Goal: Complete application form

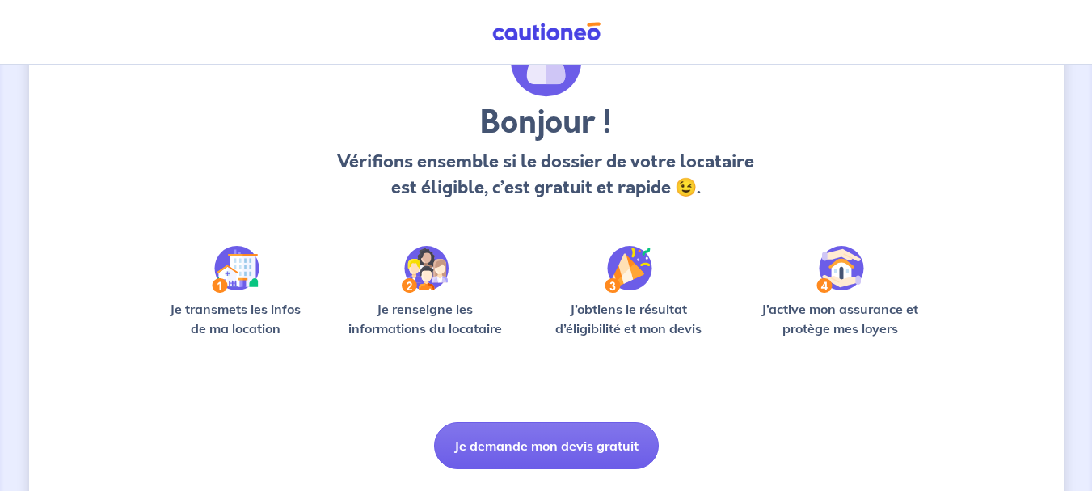
scroll to position [140, 0]
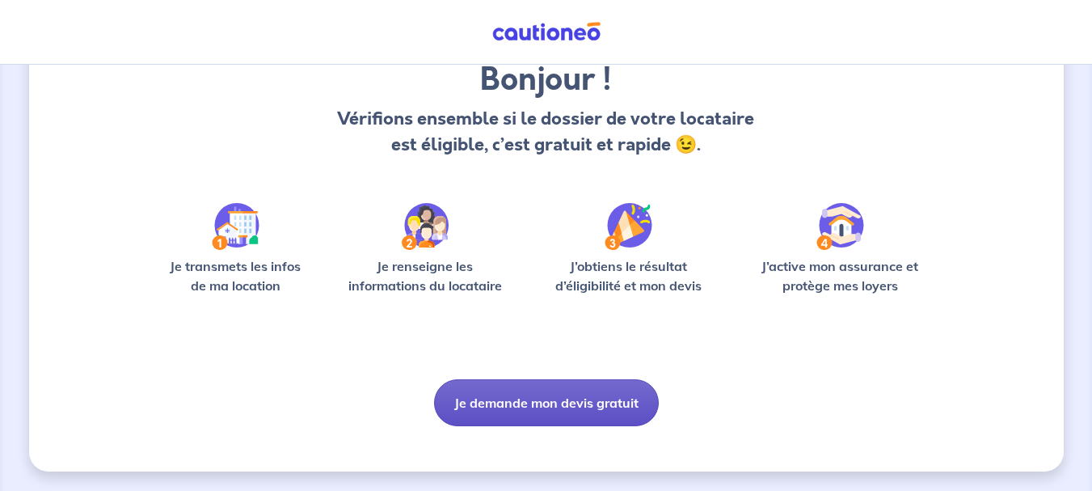
click at [609, 406] on button "Je demande mon devis gratuit" at bounding box center [546, 402] width 225 height 47
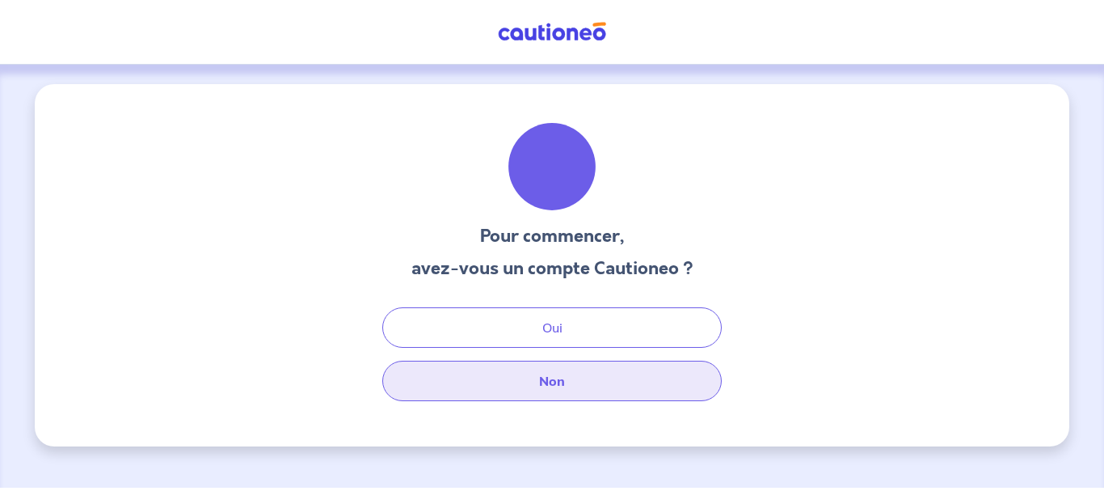
click at [503, 393] on button "Non" at bounding box center [551, 380] width 339 height 40
